Goal: Information Seeking & Learning: Learn about a topic

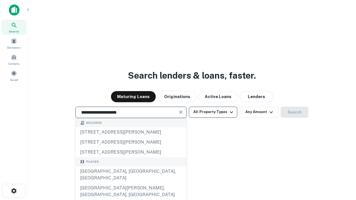
click at [131, 183] on div "[GEOGRAPHIC_DATA], [GEOGRAPHIC_DATA], [GEOGRAPHIC_DATA]" at bounding box center [131, 175] width 111 height 17
click at [213, 112] on button "All Property Types" at bounding box center [213, 112] width 48 height 11
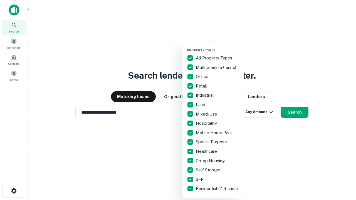
type input "**********"
click at [218, 47] on button "button" at bounding box center [217, 47] width 61 height 0
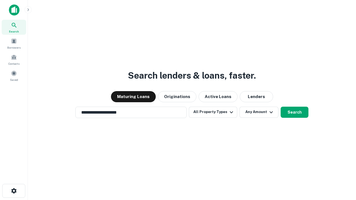
scroll to position [9, 0]
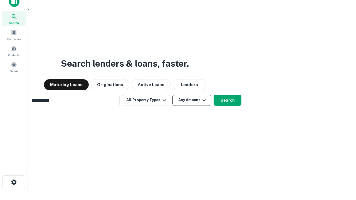
click at [173, 95] on button "Any Amount" at bounding box center [192, 100] width 39 height 11
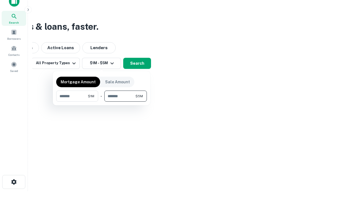
type input "*******"
click at [102, 102] on button "button" at bounding box center [101, 102] width 91 height 0
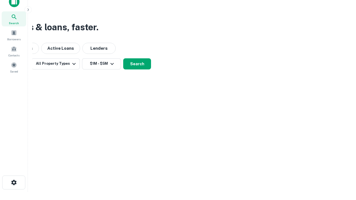
scroll to position [3, 103]
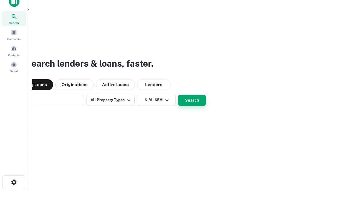
click at [178, 95] on button "Search" at bounding box center [192, 100] width 28 height 11
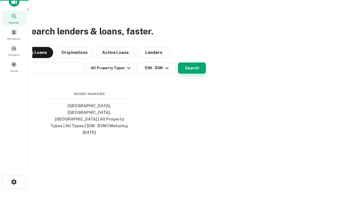
scroll to position [15, 158]
